Goal: Navigation & Orientation: Find specific page/section

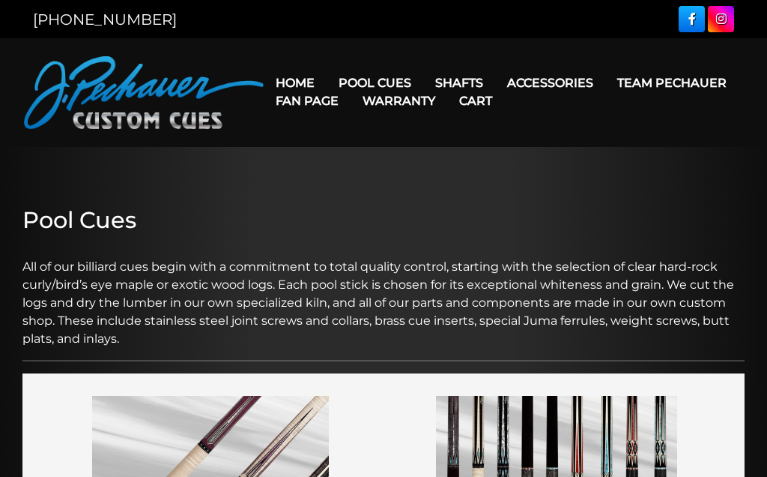
click at [351, 95] on link "Fan Page" at bounding box center [307, 101] width 87 height 38
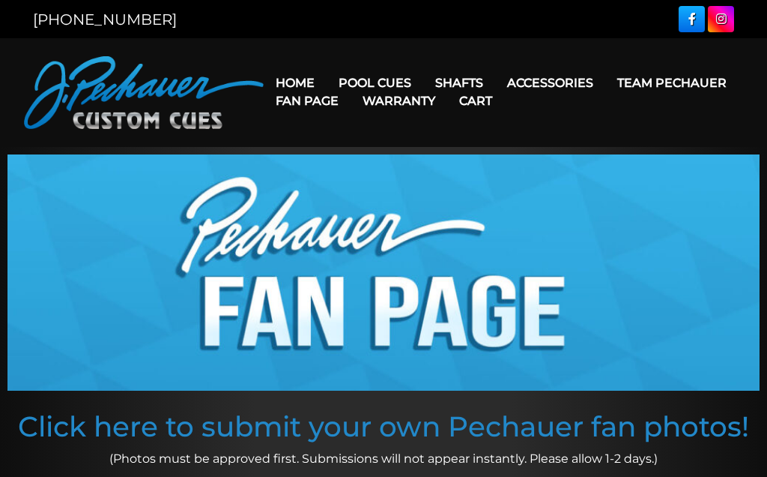
click at [500, 46] on header "MENU Home Pool Cues Celebration Cue JP Series (T) – NEW Pro Series (R) – NEW Ch…" at bounding box center [383, 92] width 767 height 109
click at [270, 55] on header "MENU Home Pool Cues Celebration Cue JP Series (T) – NEW Pro Series (R) – NEW Ch…" at bounding box center [383, 92] width 767 height 109
click at [605, 91] on link "Team Pechauer" at bounding box center [671, 83] width 133 height 38
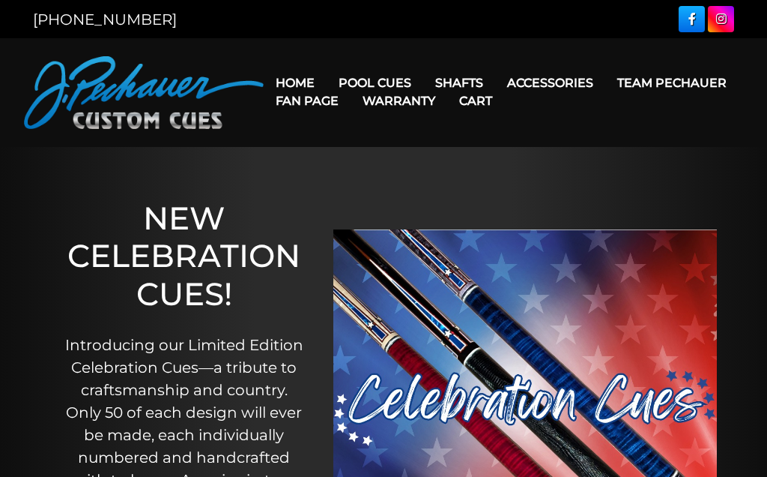
click at [719, 79] on ul "Home Pool Cues Celebration Cue JP Series (T) – NEW Pro Series (R) – NEW Champio…" at bounding box center [504, 92] width 480 height 36
click at [351, 85] on link "Fan Page" at bounding box center [307, 101] width 87 height 38
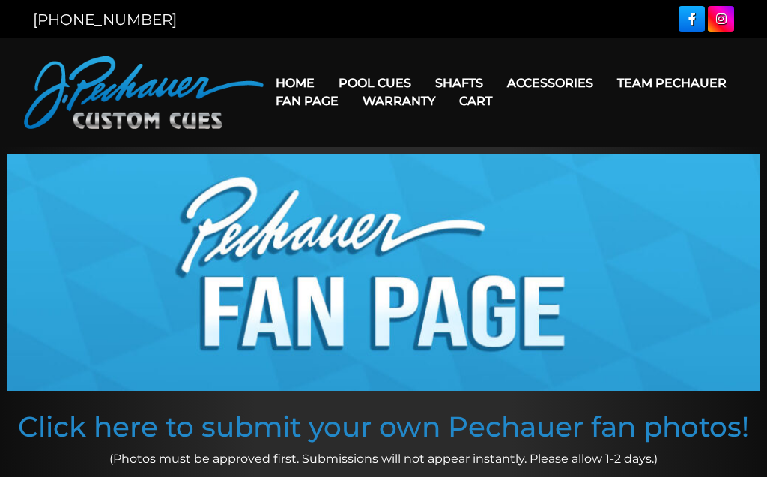
click at [351, 83] on link "Fan Page" at bounding box center [307, 101] width 87 height 38
click at [504, 97] on link "Cart" at bounding box center [475, 101] width 57 height 38
click at [447, 103] on link "Warranty" at bounding box center [399, 101] width 97 height 38
click at [447, 104] on link "Warranty" at bounding box center [399, 101] width 97 height 38
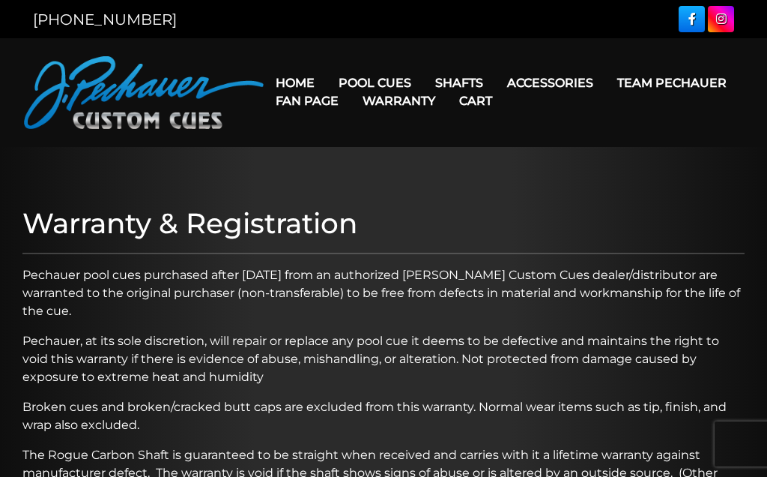
click at [612, 157] on link "Gloves" at bounding box center [578, 146] width 162 height 21
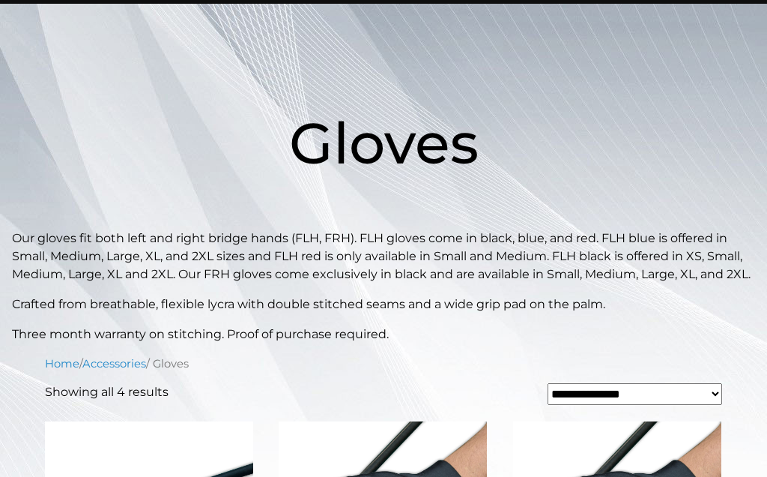
scroll to position [141, 0]
